Goal: Check status: Check status

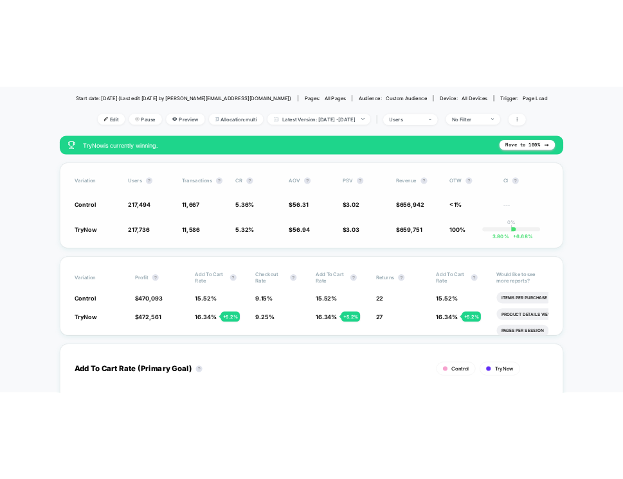
scroll to position [144, 0]
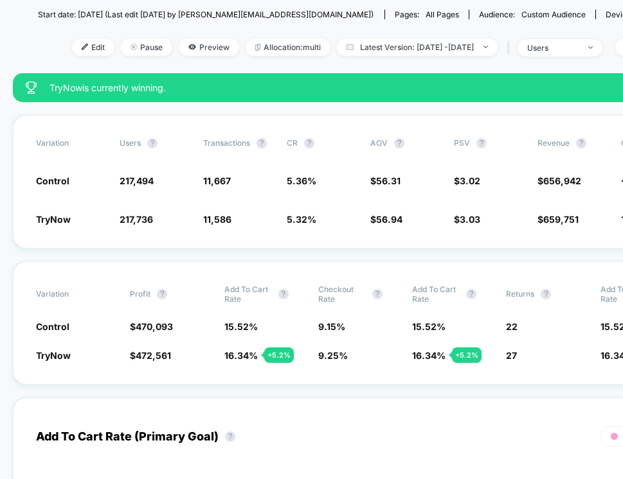
click at [290, 78] on div "TryNow is currently winning. Move to 100%" at bounding box center [405, 87] width 785 height 29
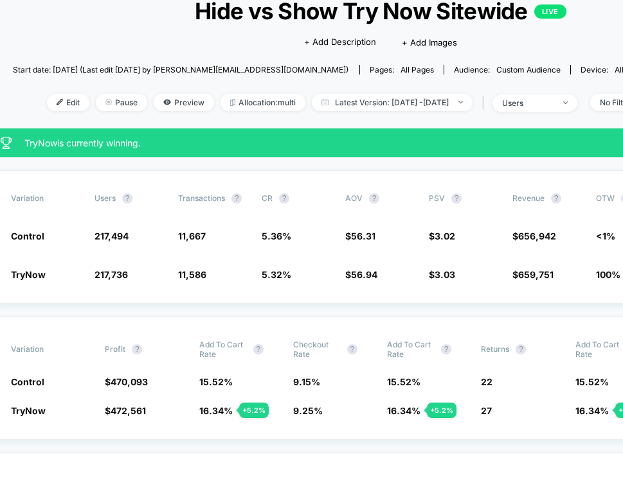
scroll to position [89, 25]
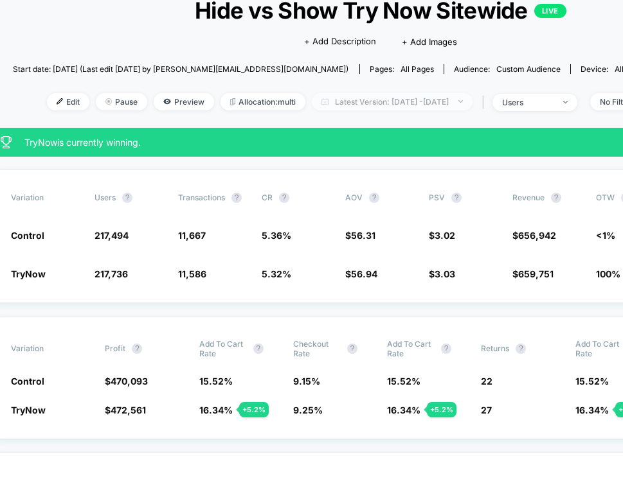
click at [377, 103] on span "Latest Version: [DATE] - [DATE]" at bounding box center [392, 101] width 161 height 17
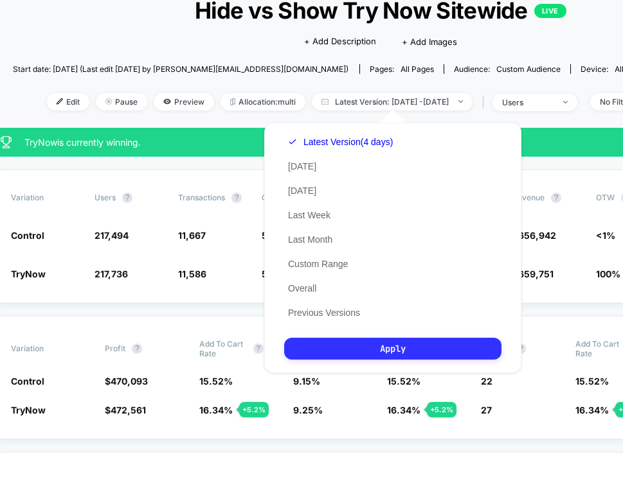
click at [346, 351] on button "Apply" at bounding box center [392, 349] width 217 height 22
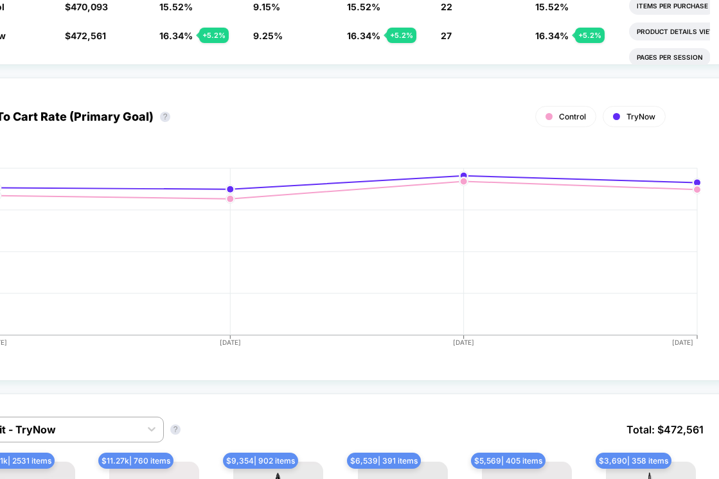
scroll to position [0, 65]
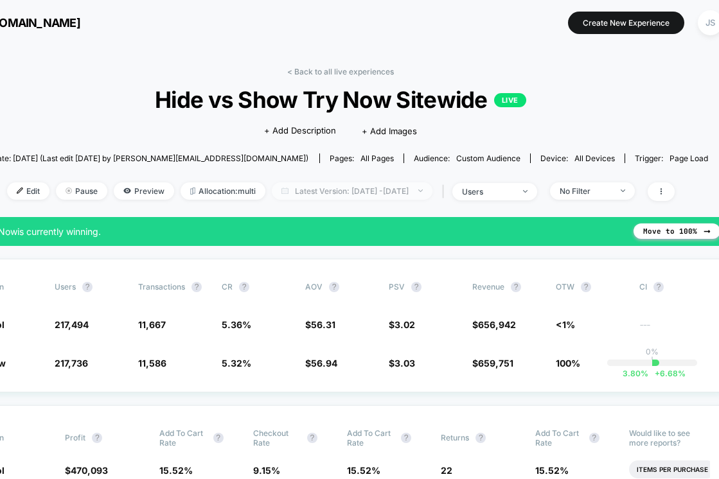
click at [398, 192] on span "Latest Version: [DATE] - [DATE]" at bounding box center [352, 190] width 161 height 17
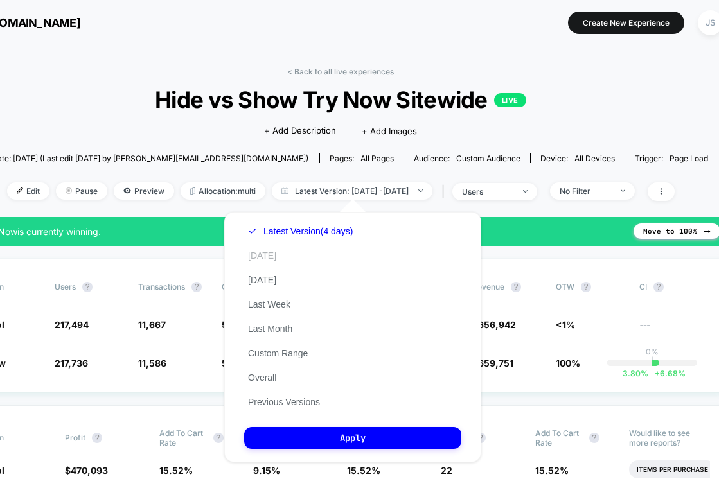
click at [264, 256] on button "[DATE]" at bounding box center [262, 256] width 36 height 12
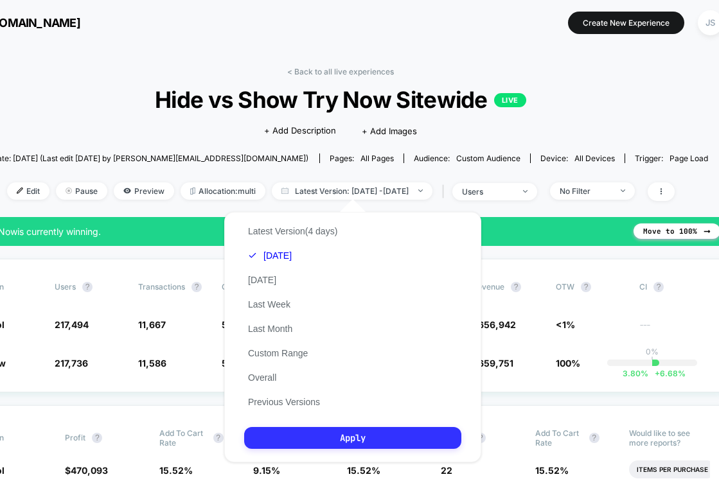
click at [312, 440] on button "Apply" at bounding box center [352, 438] width 217 height 22
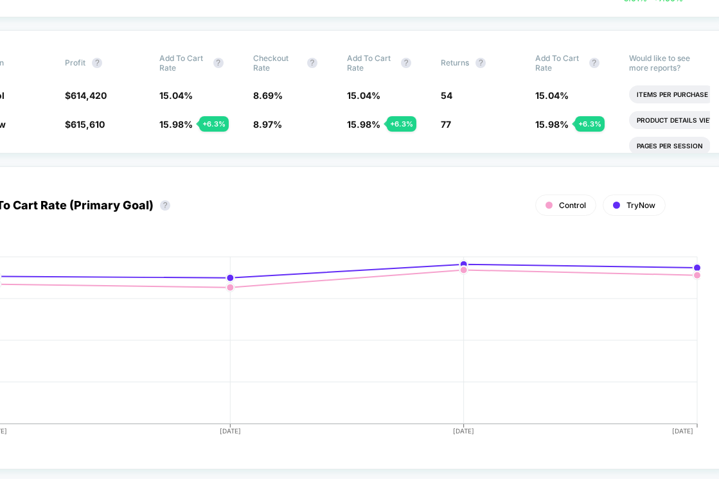
scroll to position [0, 65]
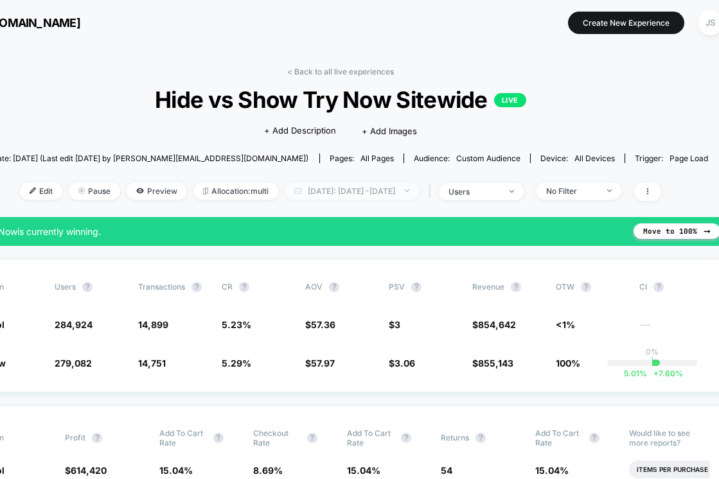
click at [309, 194] on span "[DATE]: [DATE] - [DATE]" at bounding box center [352, 190] width 134 height 17
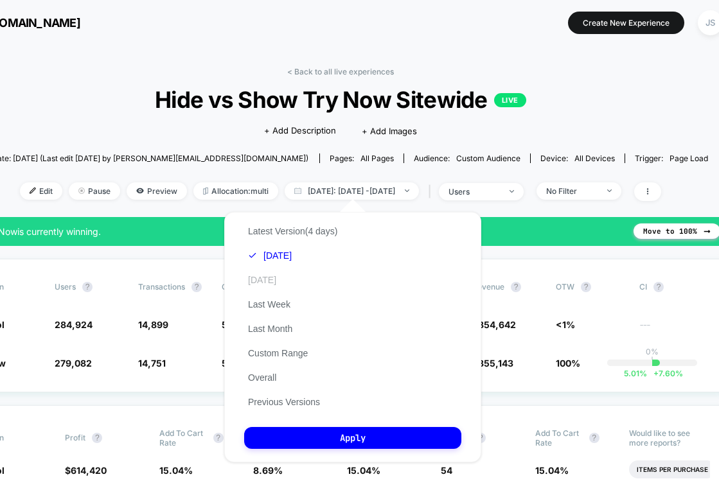
click at [269, 281] on button "[DATE]" at bounding box center [262, 280] width 36 height 12
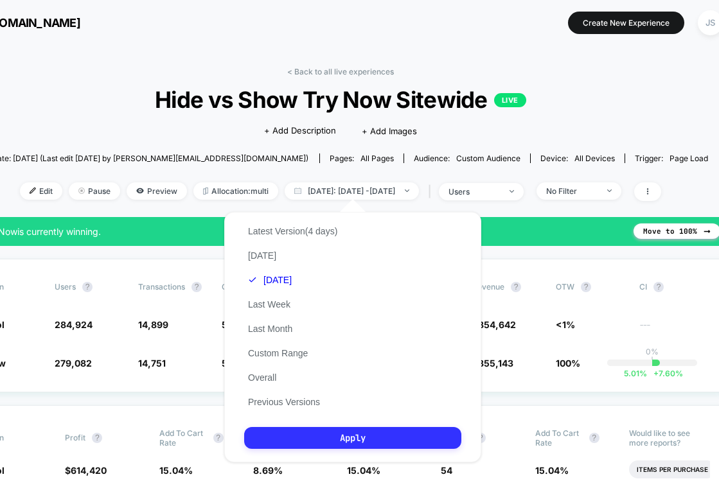
click at [328, 438] on button "Apply" at bounding box center [352, 438] width 217 height 22
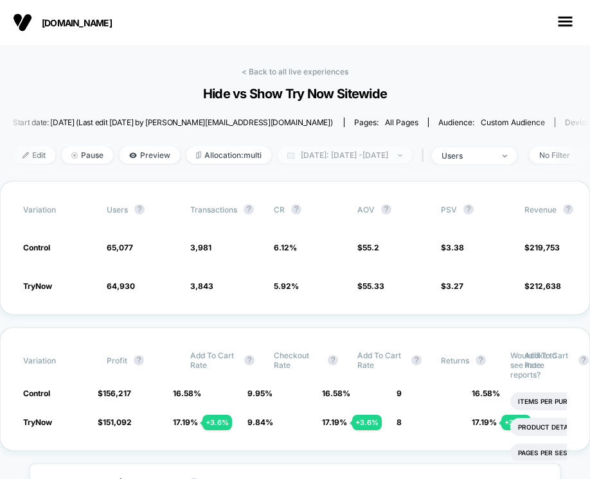
click at [291, 155] on img at bounding box center [290, 155] width 7 height 6
click at [325, 160] on span "[DATE]: [DATE] - [DATE]" at bounding box center [296, 154] width 134 height 17
click at [311, 152] on span "[DATE]: [DATE] - [DATE]" at bounding box center [296, 154] width 134 height 17
select select "*"
select select "****"
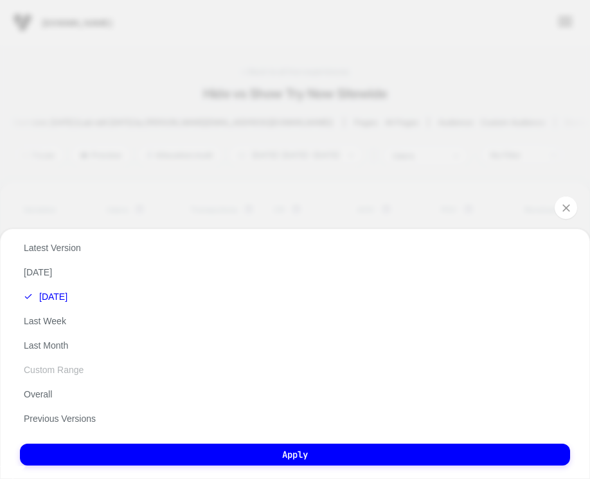
click at [58, 372] on button "Custom Range" at bounding box center [53, 370] width 67 height 12
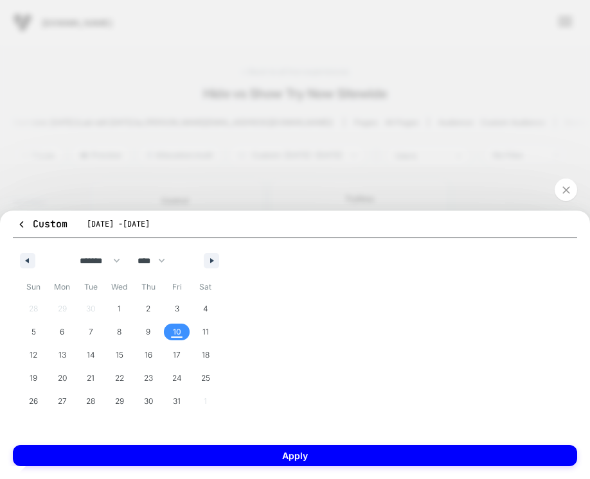
click at [175, 331] on span "10" at bounding box center [177, 332] width 8 height 23
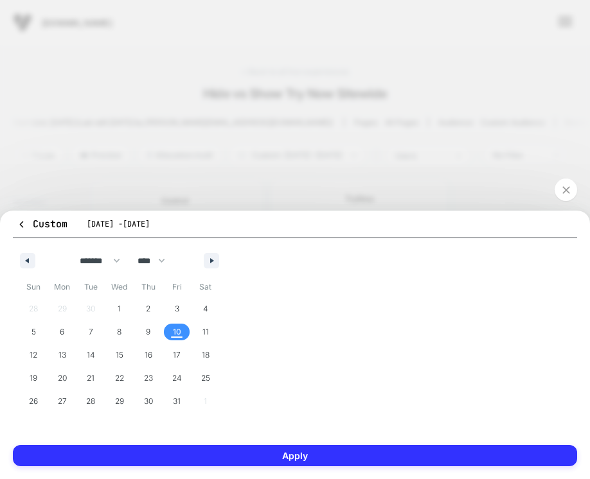
click at [179, 450] on button "Apply" at bounding box center [295, 455] width 564 height 21
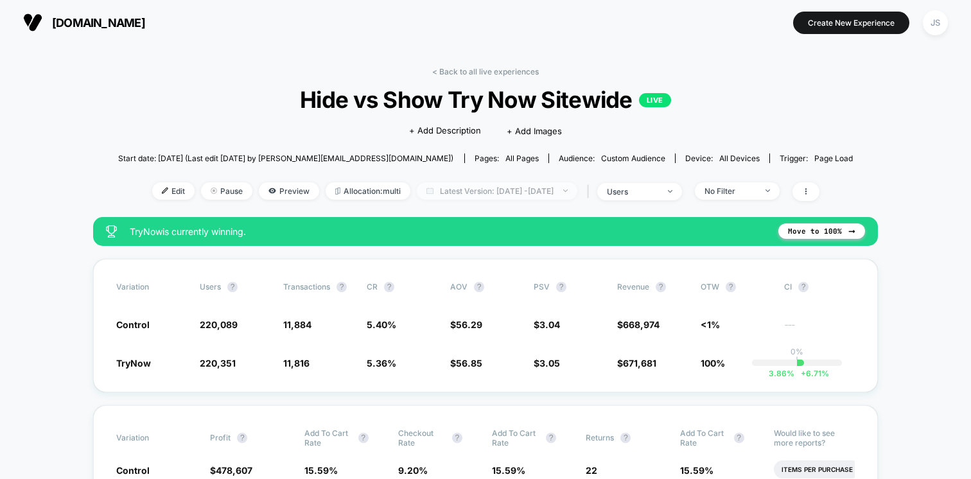
click at [563, 188] on span "Latest Version: Oct 10, 2025 - Oct 10, 2025" at bounding box center [497, 190] width 161 height 17
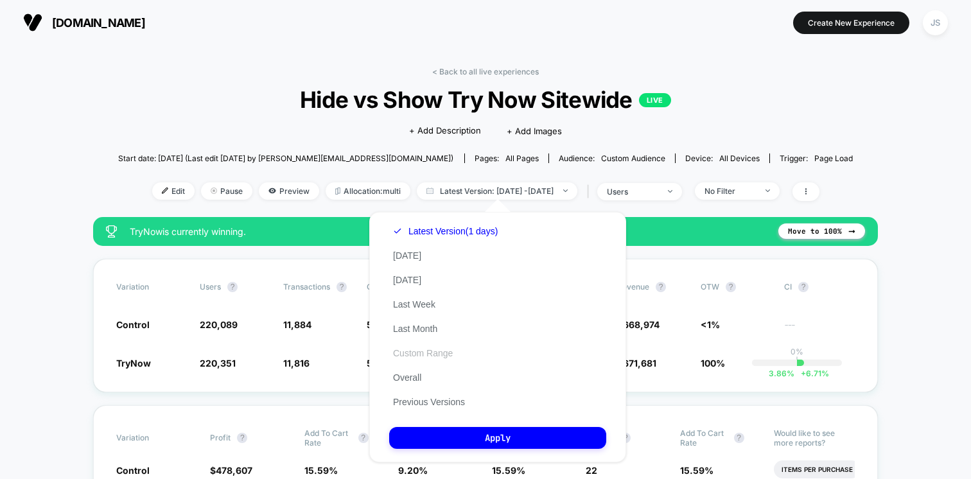
click at [411, 350] on button "Custom Range" at bounding box center [422, 354] width 67 height 12
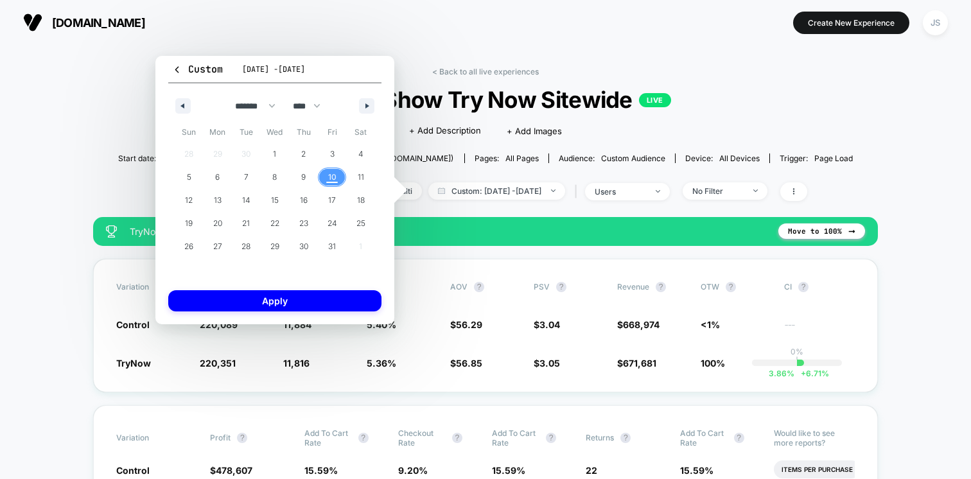
click at [328, 176] on span "10" at bounding box center [332, 177] width 8 height 23
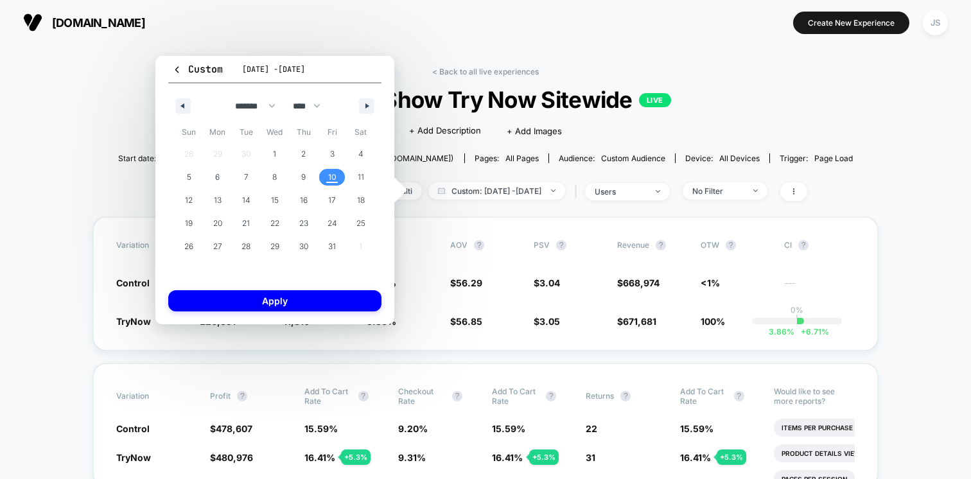
click at [328, 176] on span "10" at bounding box center [332, 177] width 8 height 23
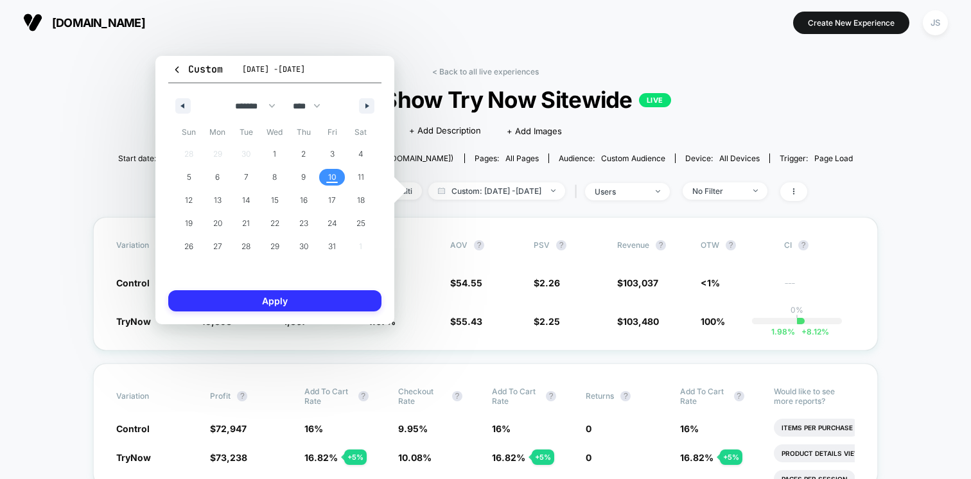
click at [301, 301] on button "Apply" at bounding box center [274, 300] width 213 height 21
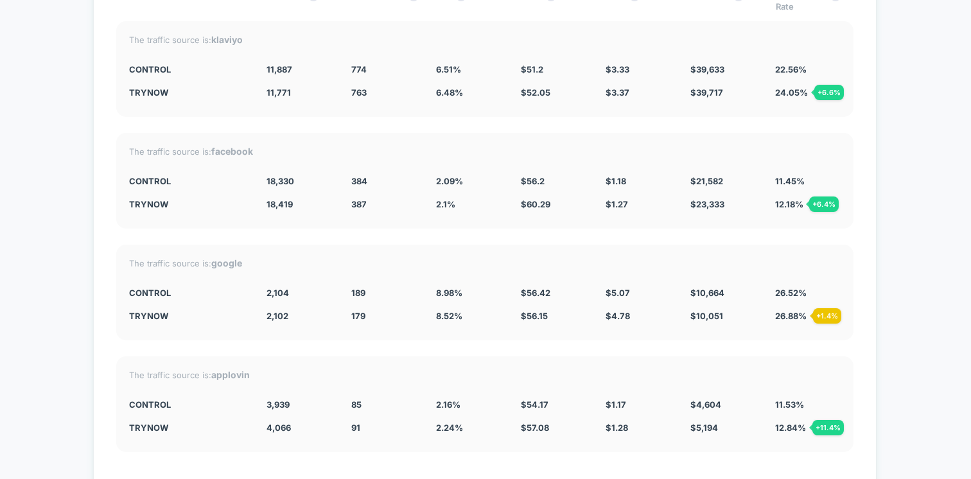
scroll to position [3542, 0]
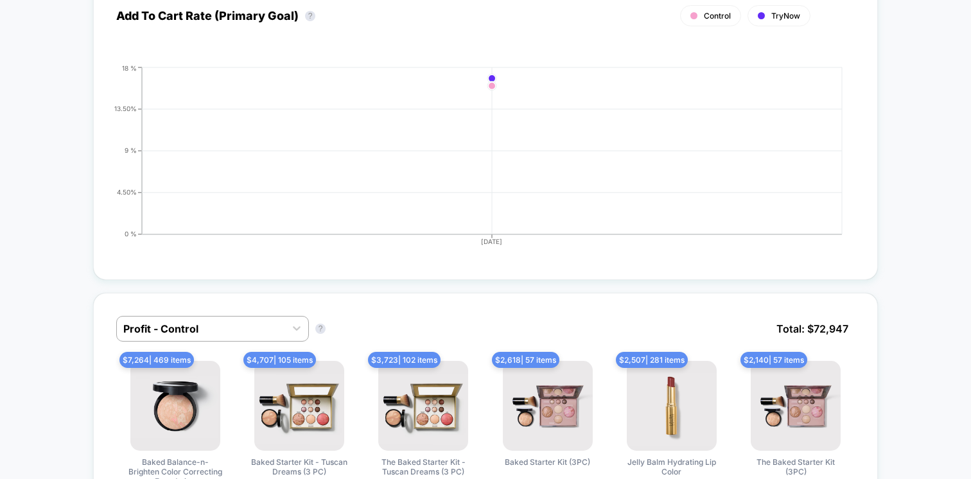
scroll to position [0, 0]
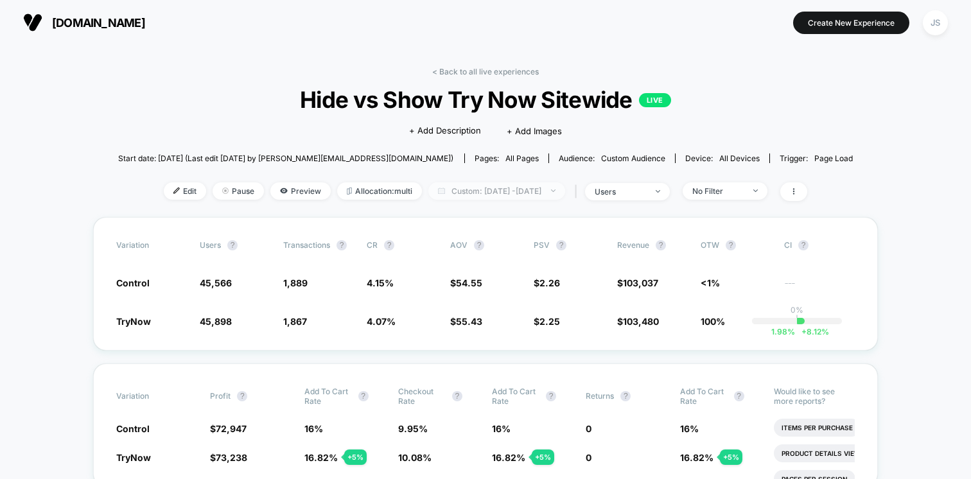
click at [454, 188] on span "Custom: Oct 10, 2025 - Oct 10, 2025" at bounding box center [497, 190] width 137 height 17
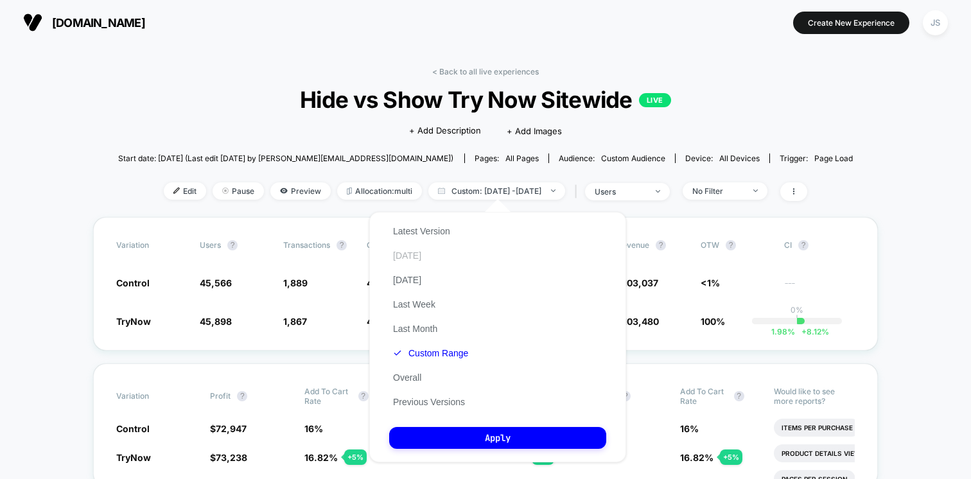
click at [405, 256] on button "[DATE]" at bounding box center [407, 256] width 36 height 12
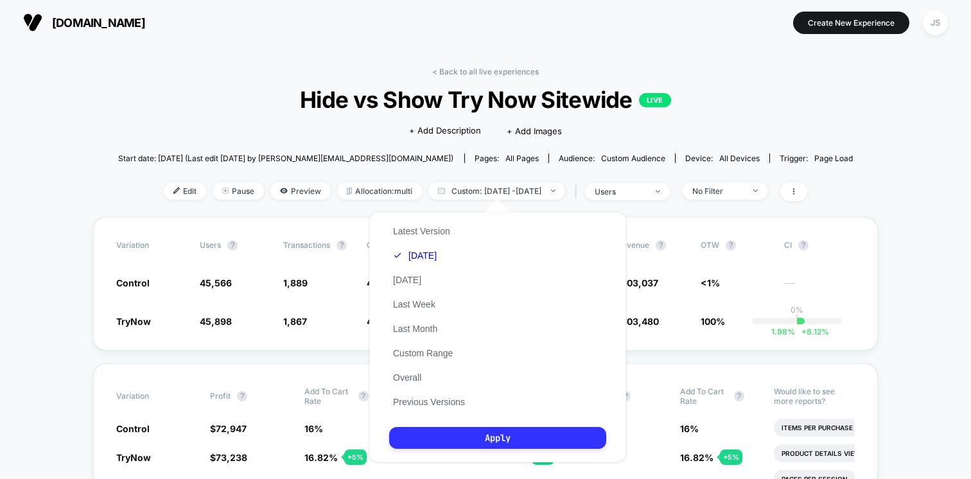
click at [490, 439] on button "Apply" at bounding box center [497, 438] width 217 height 22
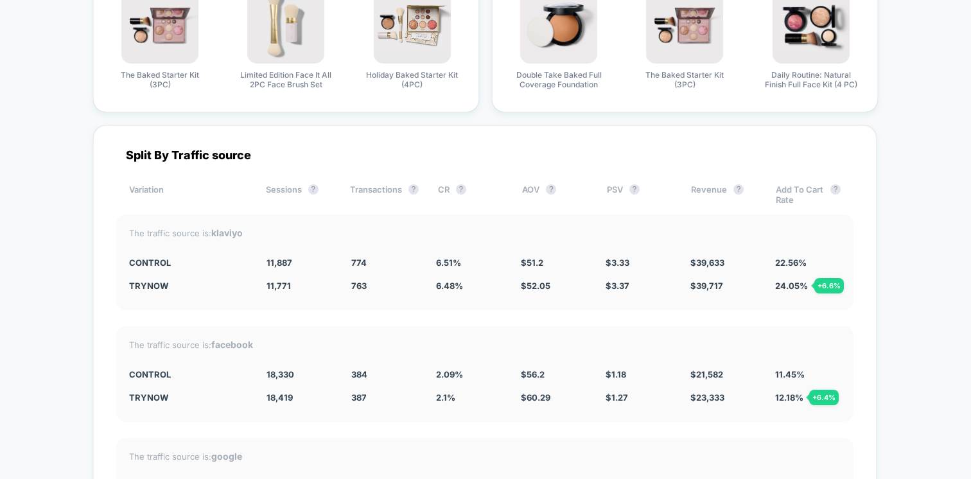
scroll to position [3530, 0]
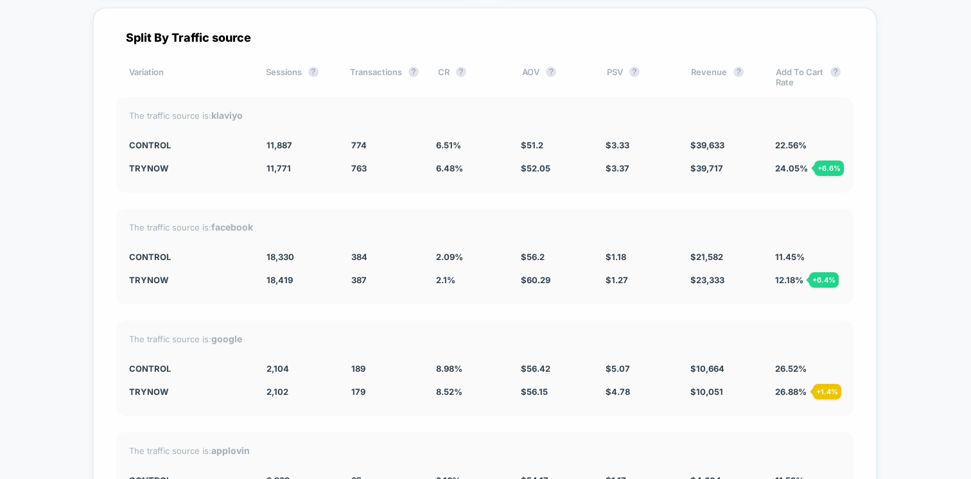
click at [788, 275] on span "12.18 % + 6.4 %" at bounding box center [789, 280] width 28 height 10
click at [873, 270] on div "Split By Traffic source Variation Sessions ? Transactions ? CR ? AOV ? PSV ? Re…" at bounding box center [485, 325] width 784 height 635
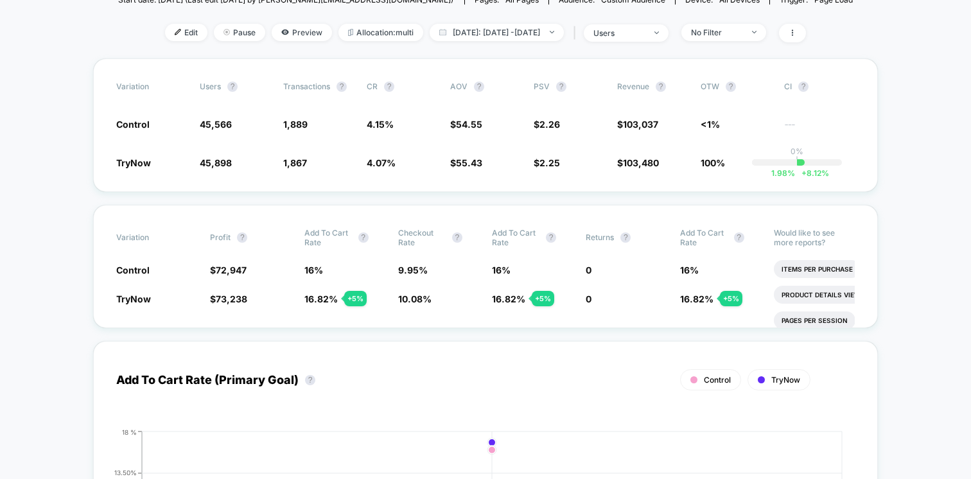
scroll to position [0, 0]
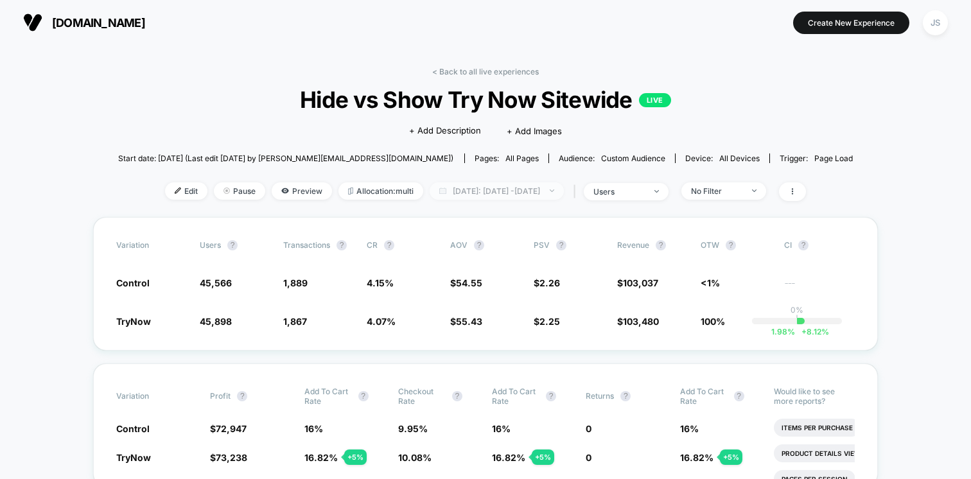
click at [532, 190] on span "Today: Oct 10, 2025 - Oct 10, 2025" at bounding box center [497, 190] width 134 height 17
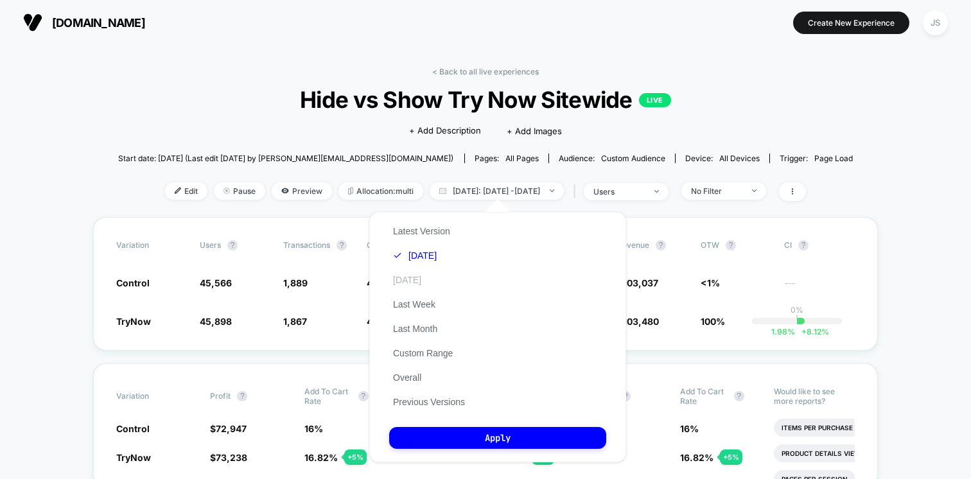
click at [405, 277] on button "[DATE]" at bounding box center [407, 280] width 36 height 12
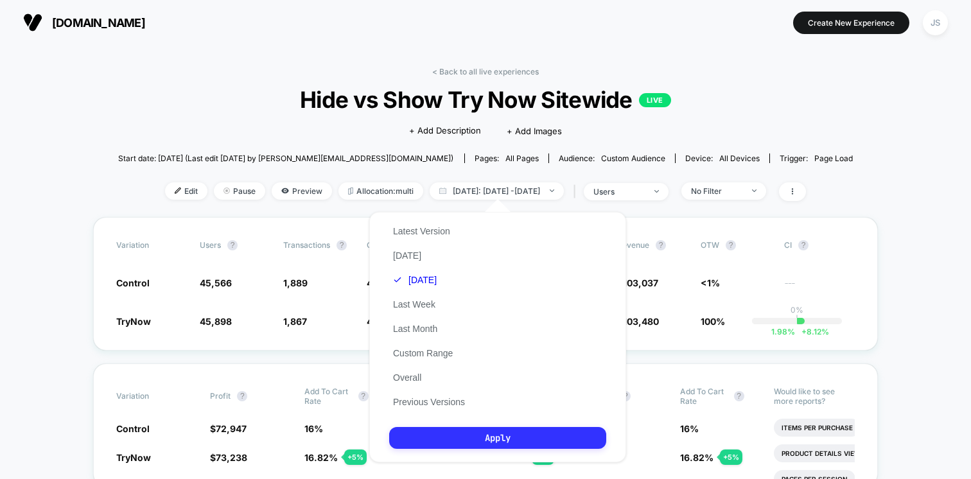
click at [459, 438] on button "Apply" at bounding box center [497, 438] width 217 height 22
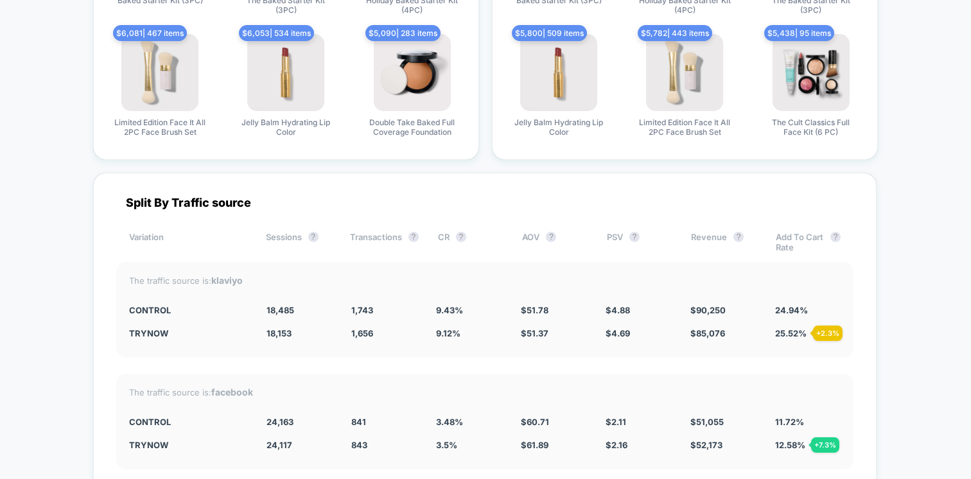
scroll to position [3406, 0]
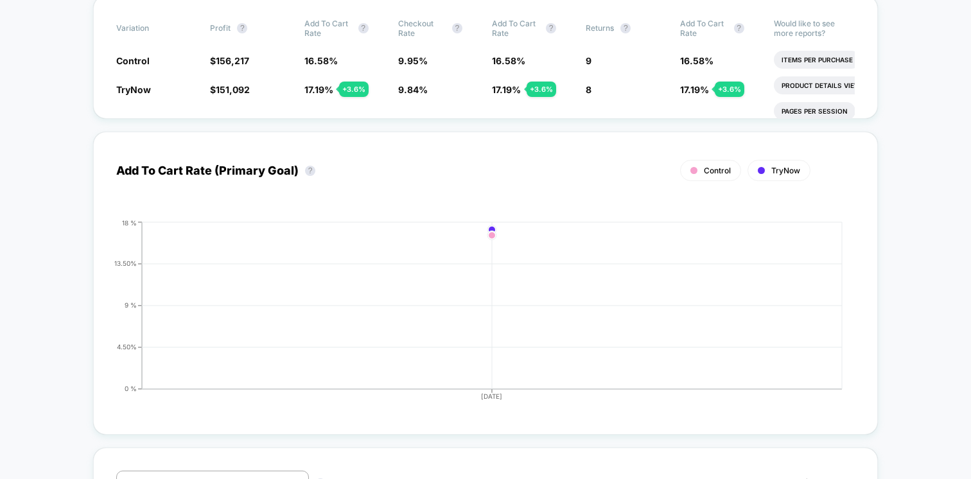
scroll to position [61, 0]
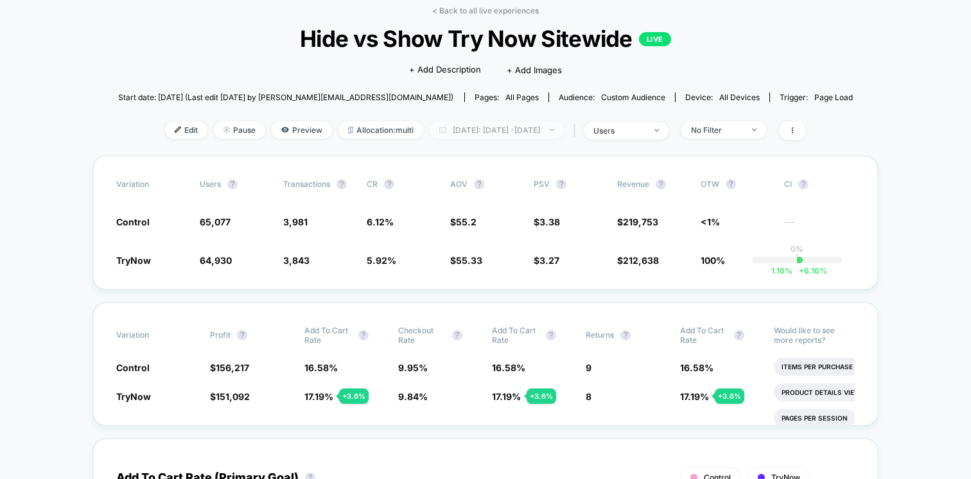
click at [465, 132] on span "[DATE]: [DATE] - [DATE]" at bounding box center [497, 129] width 134 height 17
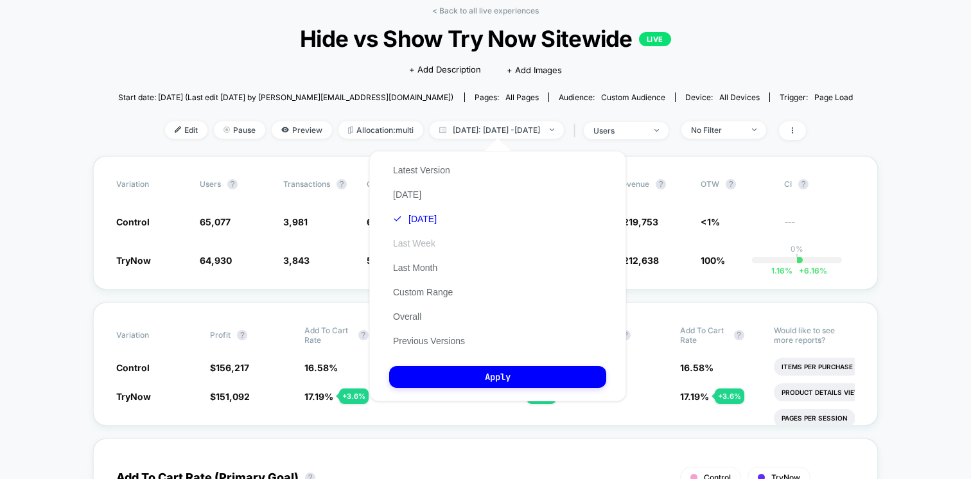
click at [403, 238] on button "Last Week" at bounding box center [414, 244] width 50 height 12
click at [446, 390] on div "Latest Version Today Yesterday Last Week Last Month Custom Range Overall Previo…" at bounding box center [497, 276] width 257 height 251
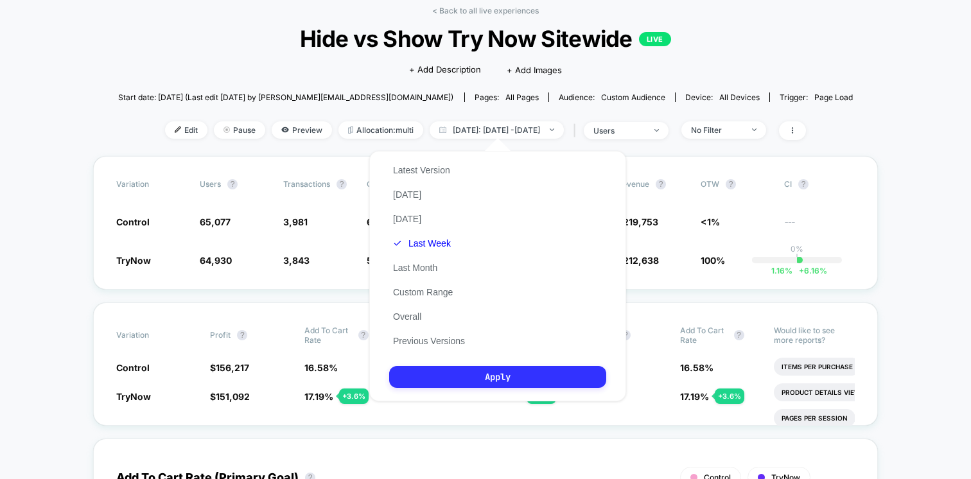
click at [430, 374] on button "Apply" at bounding box center [497, 377] width 217 height 22
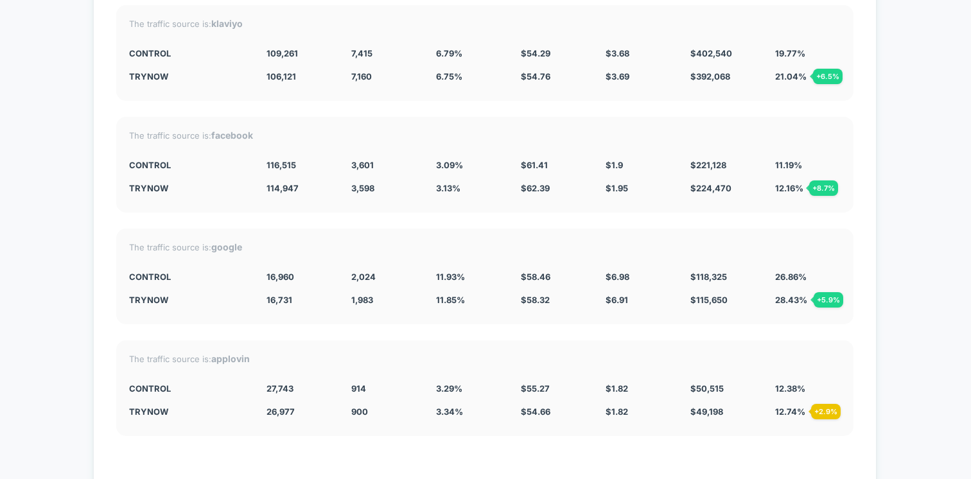
scroll to position [3588, 0]
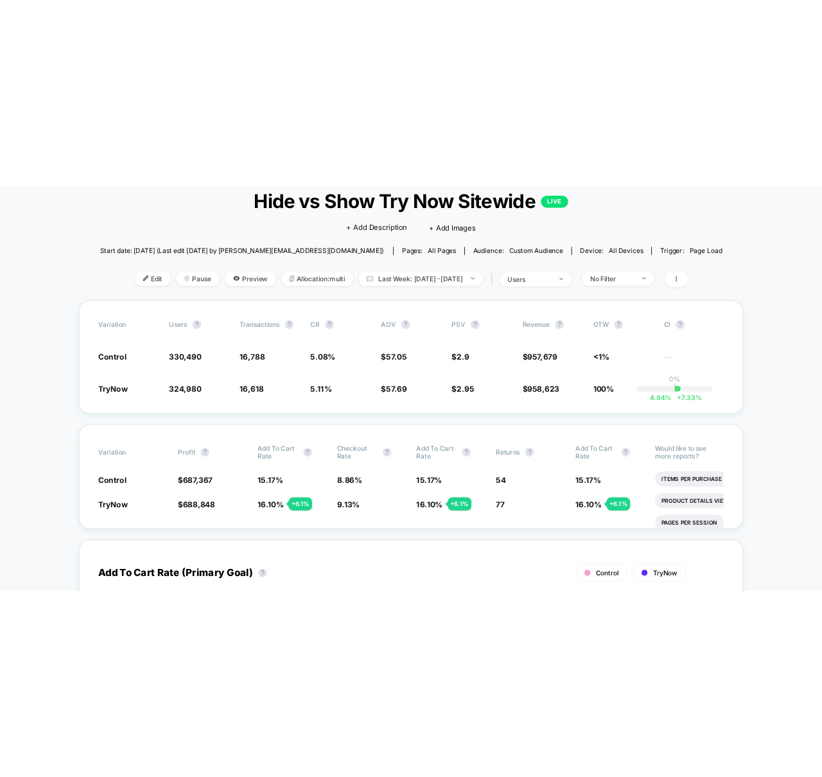
scroll to position [0, 0]
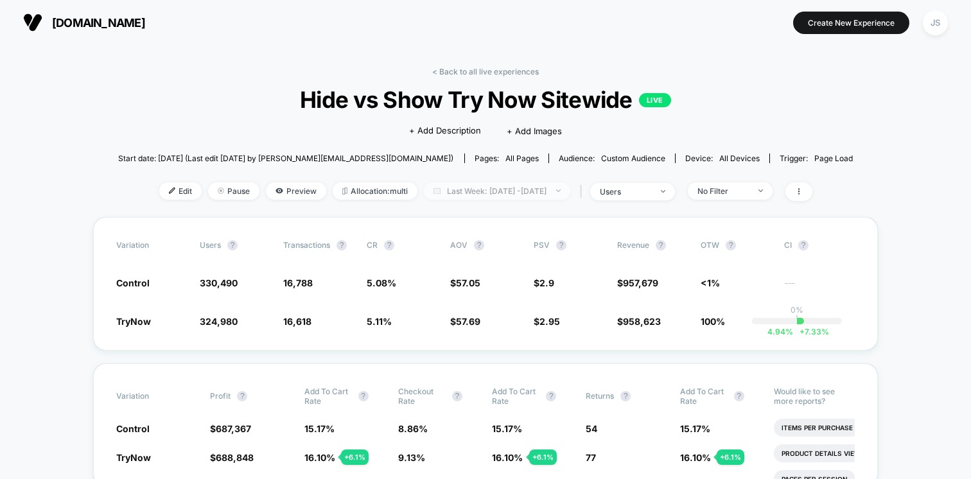
click at [476, 195] on span "Last Week: Oct 3, 2025 - Oct 10, 2025" at bounding box center [497, 190] width 146 height 17
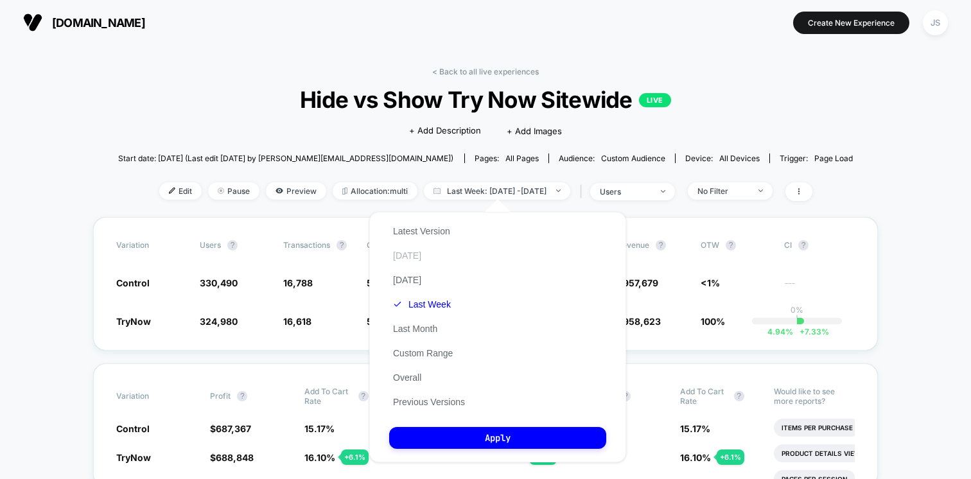
click at [409, 256] on button "[DATE]" at bounding box center [407, 256] width 36 height 12
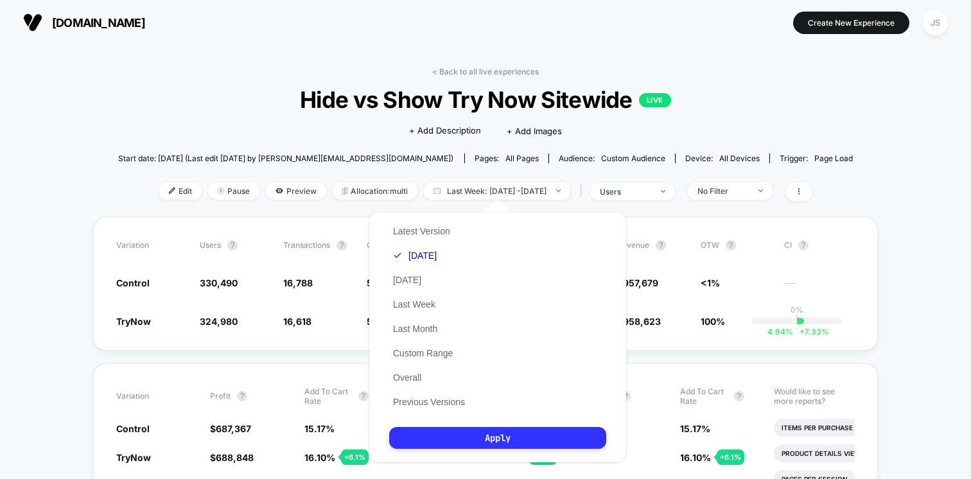
click at [481, 446] on button "Apply" at bounding box center [497, 438] width 217 height 22
